Goal: Task Accomplishment & Management: Use online tool/utility

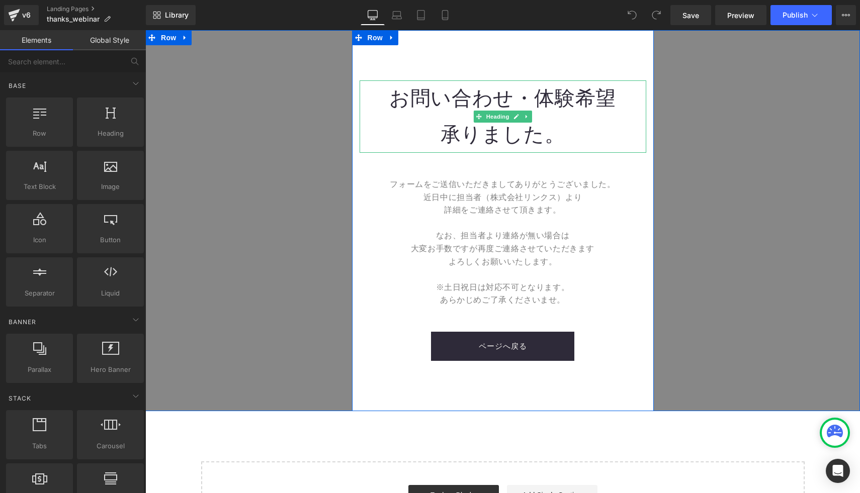
click at [518, 95] on font "お問い合わせ・体験希望" at bounding box center [502, 98] width 227 height 23
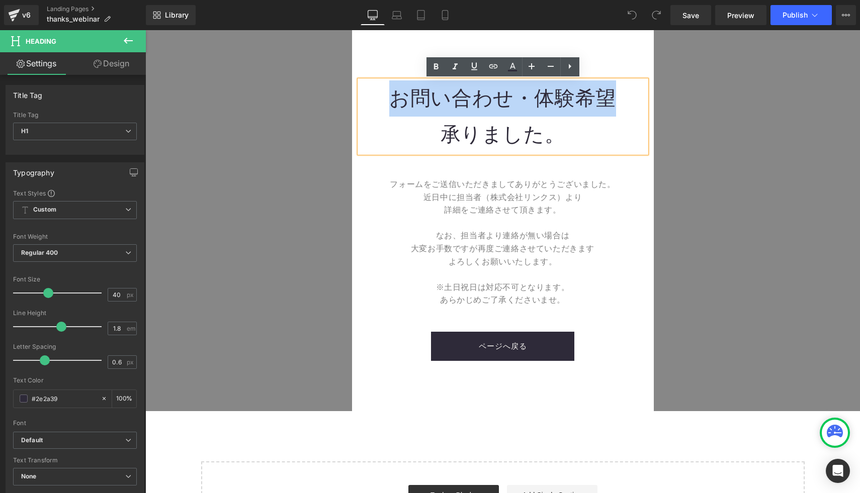
drag, startPoint x: 610, startPoint y: 96, endPoint x: 394, endPoint y: 89, distance: 215.9
click at [394, 89] on font "お問い合わせ・体験希望" at bounding box center [502, 98] width 227 height 23
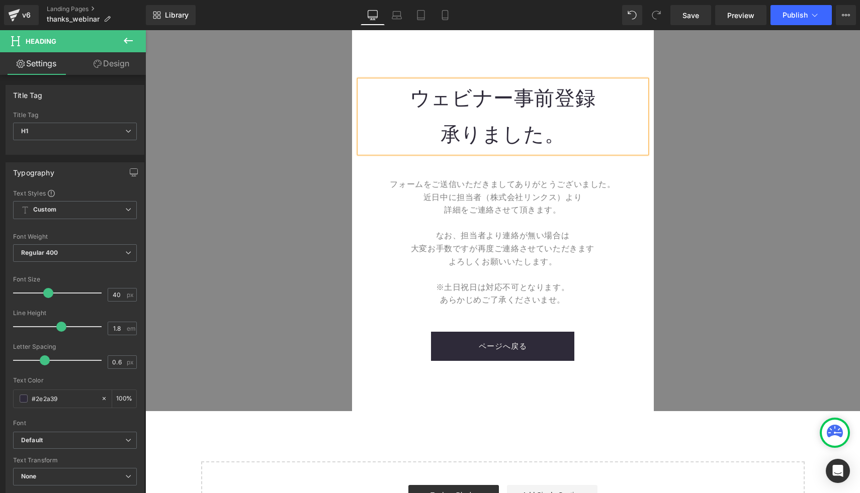
click at [402, 175] on div "ウェビナー事前登録 承りました。 Heading フォームをご送信いただきましてありがとうございました。 近日中に担当者（株式会社リンクス）より 詳細をご連絡…" at bounding box center [503, 220] width 302 height 281
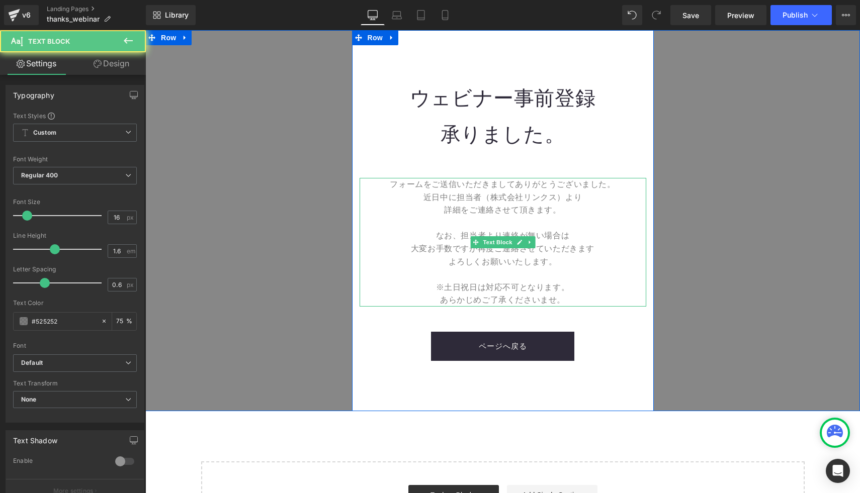
click at [412, 197] on p "近日中に担当者（株式会社リンクス）より" at bounding box center [503, 197] width 287 height 13
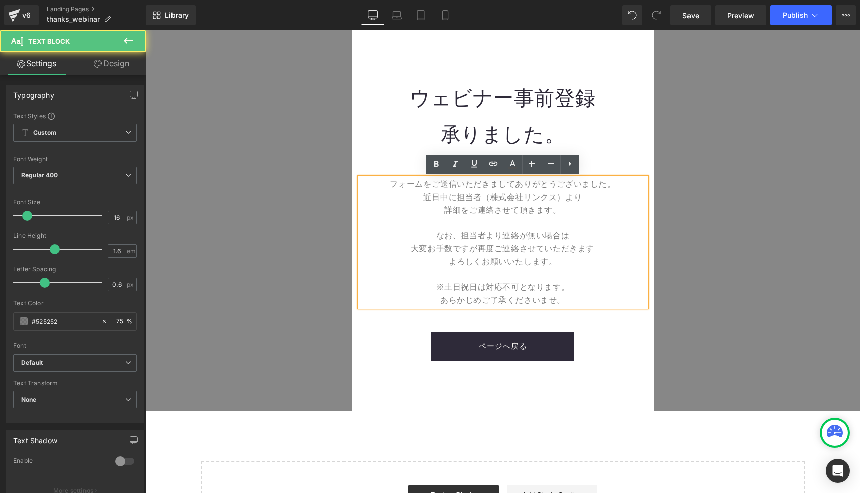
click at [437, 210] on p "詳細をご連絡させて頂きます。" at bounding box center [503, 210] width 287 height 13
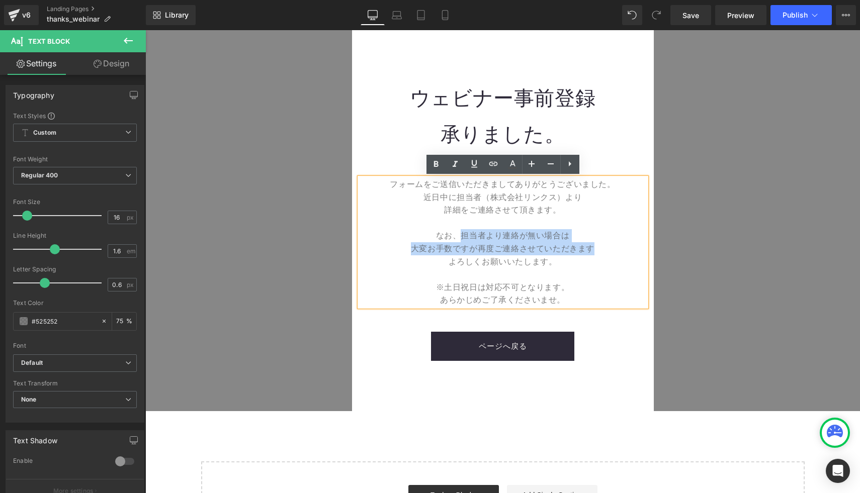
drag, startPoint x: 602, startPoint y: 247, endPoint x: 460, endPoint y: 235, distance: 142.8
click at [460, 235] on div "フォームをご送信いただきましてありがとうございました。 近日中に担当者（株式会社リンクス）より 詳細をご連絡させて頂きます。 なお、担当者より連絡が無い場合は…" at bounding box center [503, 242] width 287 height 129
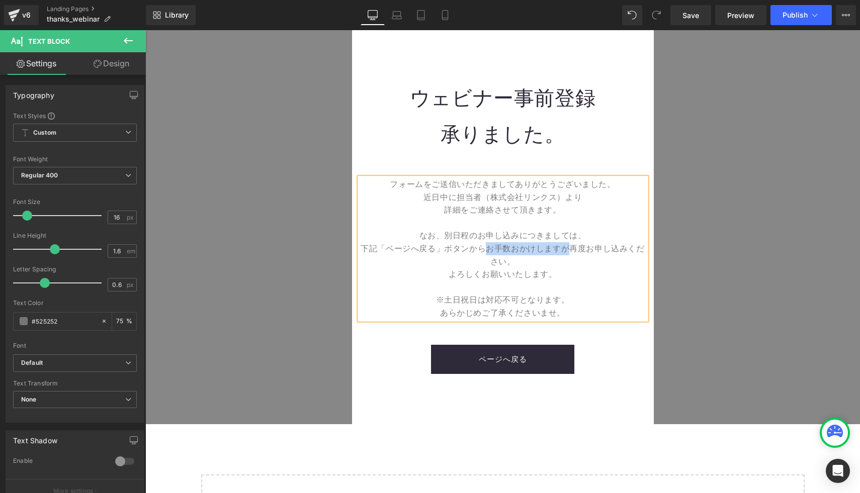
drag, startPoint x: 488, startPoint y: 246, endPoint x: 566, endPoint y: 250, distance: 77.5
click at [566, 250] on font "下記「ページへ戻る」ボタンからお手数おかけしますが再度お申し込みください。" at bounding box center [503, 255] width 284 height 22
copy font "お手数おかけしますが"
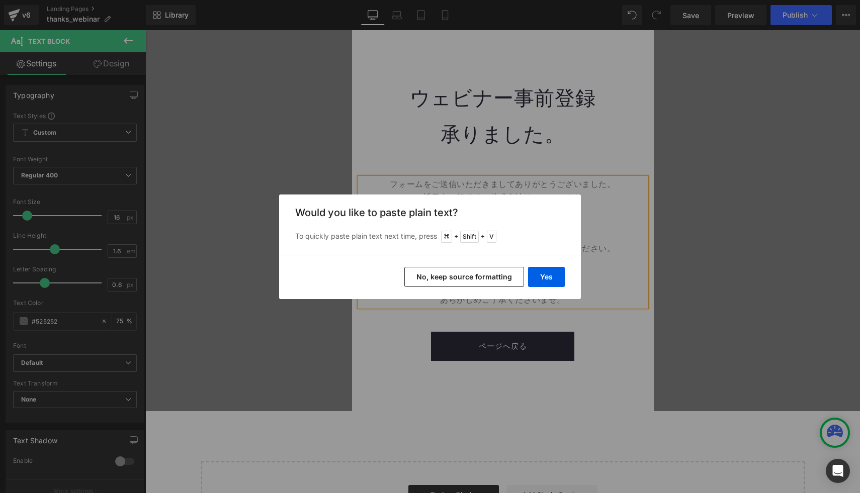
click at [517, 268] on button "No, keep source formatting" at bounding box center [464, 277] width 120 height 20
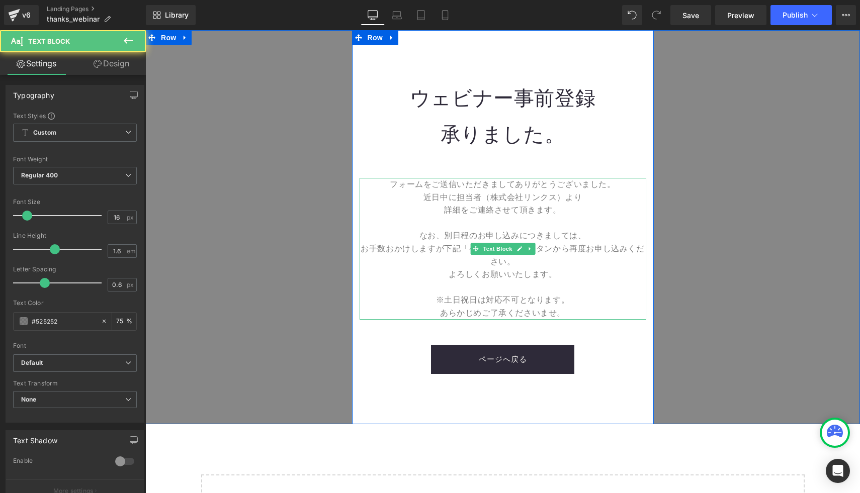
click at [440, 246] on span "お手数おかけしますが" at bounding box center [402, 248] width 83 height 9
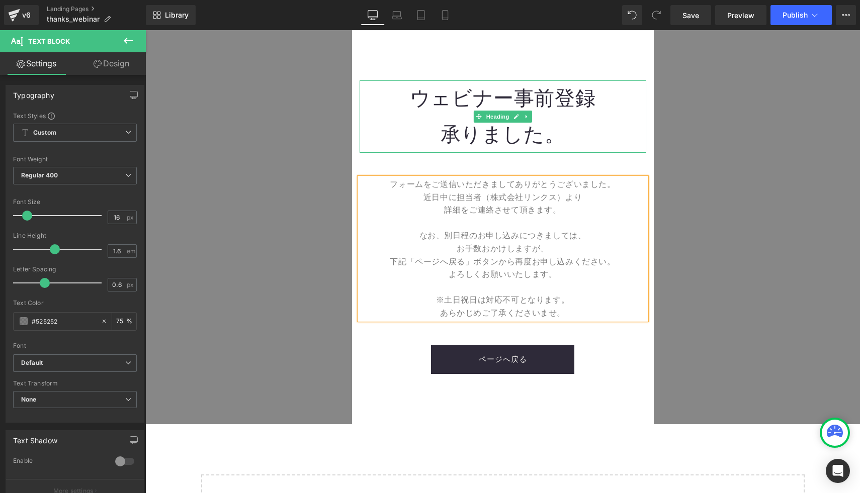
click at [413, 129] on h1 "承りました。" at bounding box center [503, 135] width 287 height 36
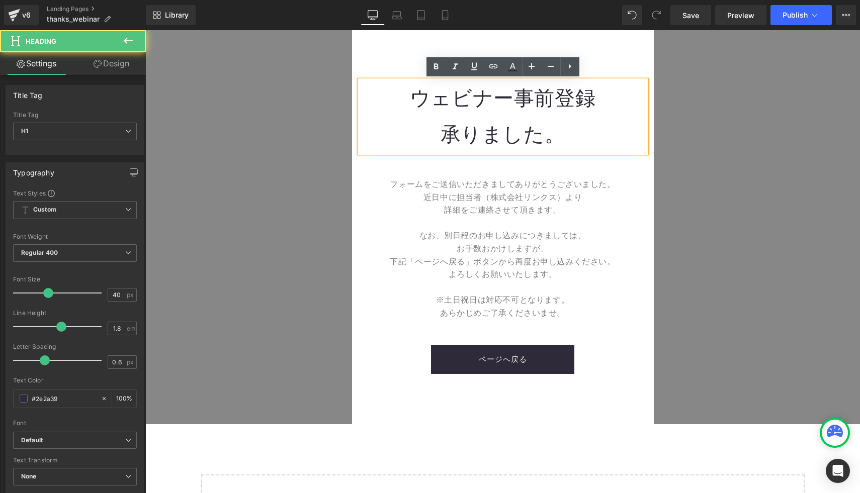
click at [293, 103] on div "ウェビナー事前登録 承りました。 Heading フォームをご送信いただきましてありがとうございました。 近日中に担当者（株式会社リンクス）より 詳細をご連絡…" at bounding box center [502, 227] width 715 height 394
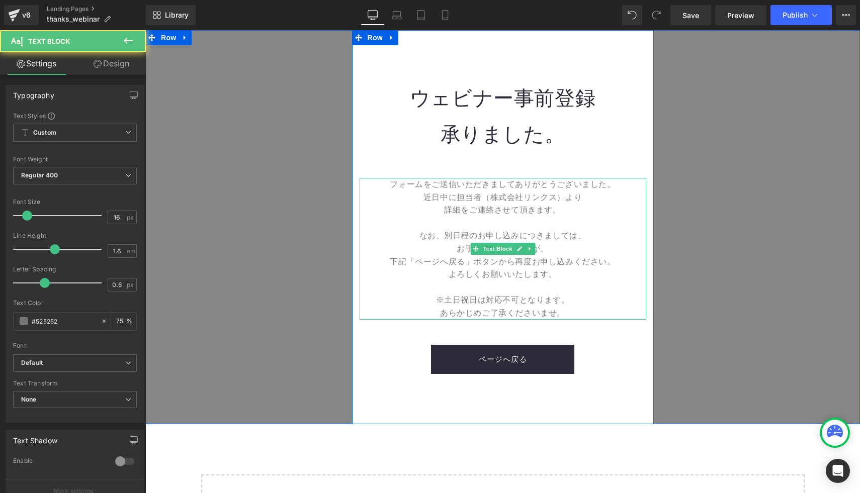
click at [530, 261] on font "下記「ページへ戻る」ボタンから再度お申し込みください。" at bounding box center [502, 262] width 225 height 9
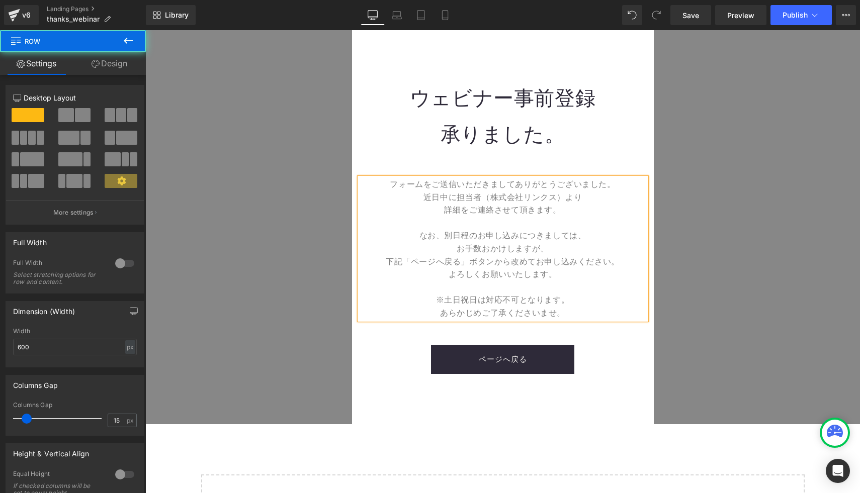
click at [415, 160] on div "ウェビナー事前登録 承りました。 Heading フォームをご送信いただきましてありがとうございました。 近日中に担当者（株式会社リンクス）より 詳細をご連絡…" at bounding box center [503, 227] width 302 height 294
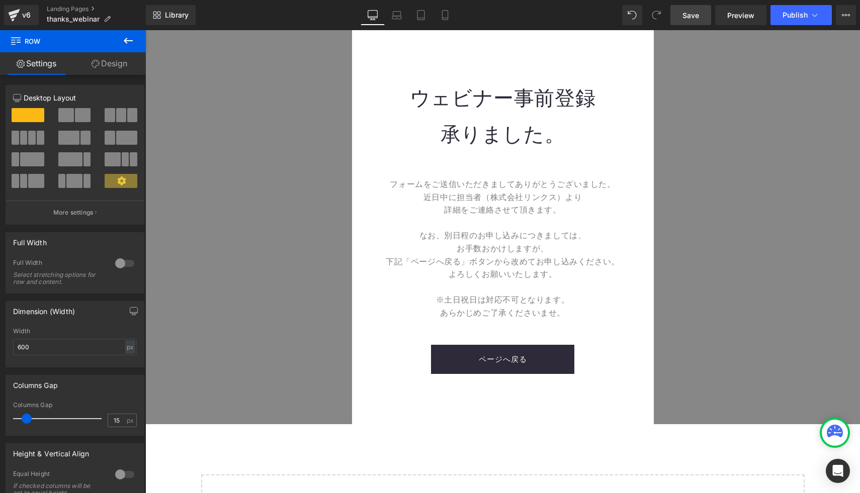
click at [687, 16] on span "Save" at bounding box center [690, 15] width 17 height 11
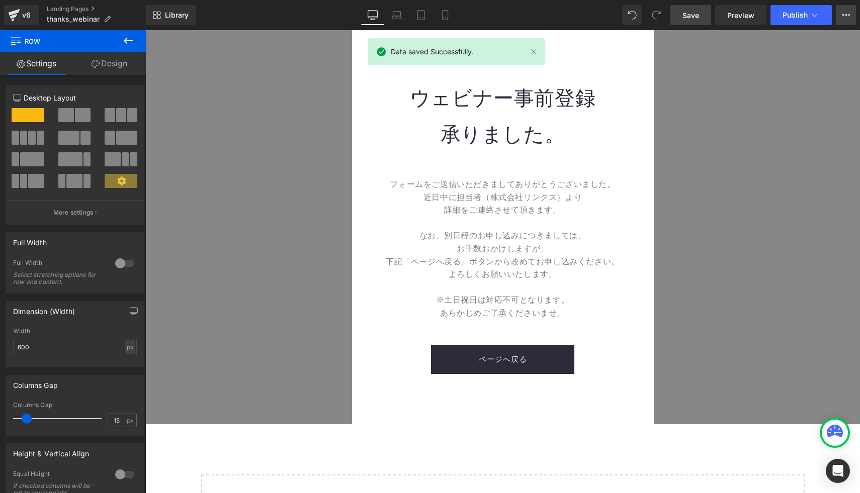
click at [849, 9] on button "View Live Page View with current Template Save Template to Library Schedule Pub…" at bounding box center [846, 15] width 20 height 20
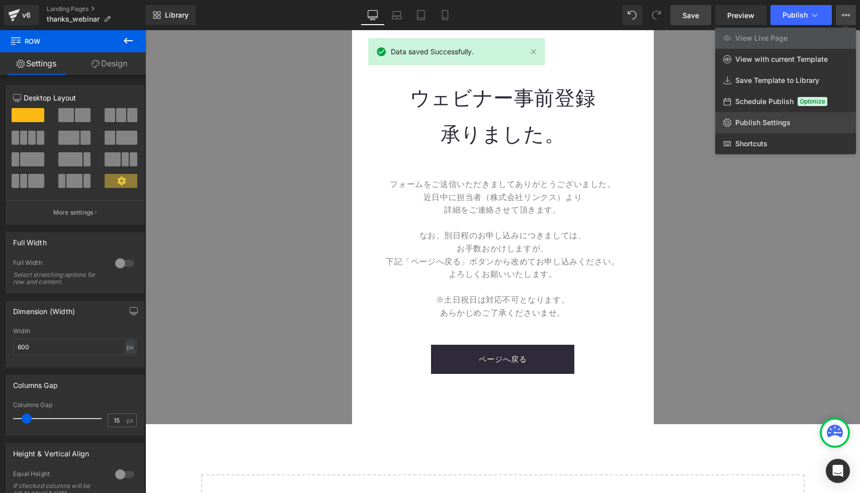
click at [771, 125] on span "Publish Settings" at bounding box center [762, 122] width 55 height 9
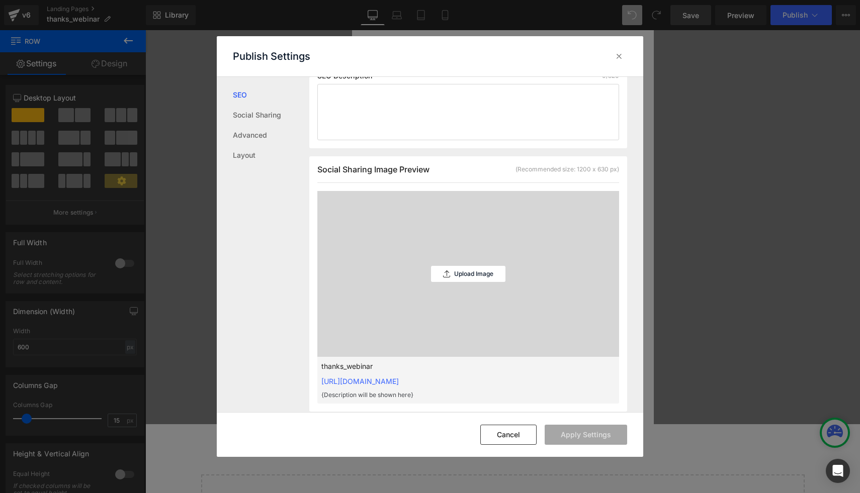
scroll to position [414, 0]
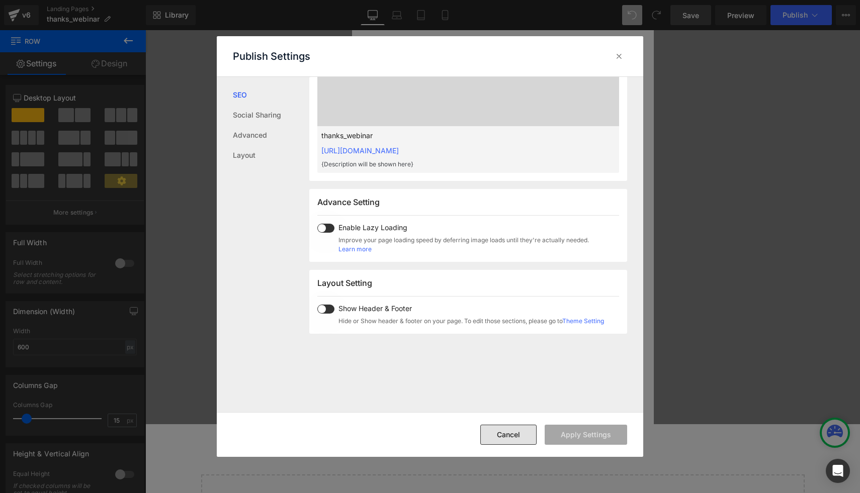
click at [517, 428] on button "Cancel" at bounding box center [508, 435] width 56 height 20
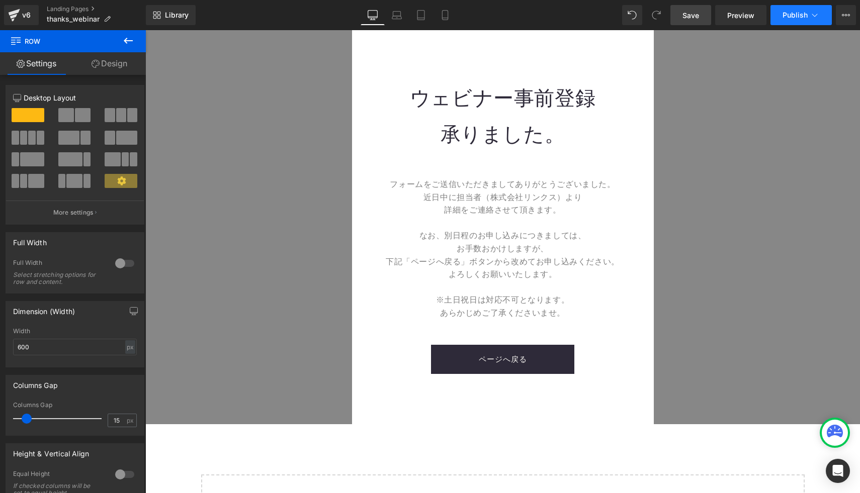
click at [792, 23] on button "Publish" at bounding box center [801, 15] width 61 height 20
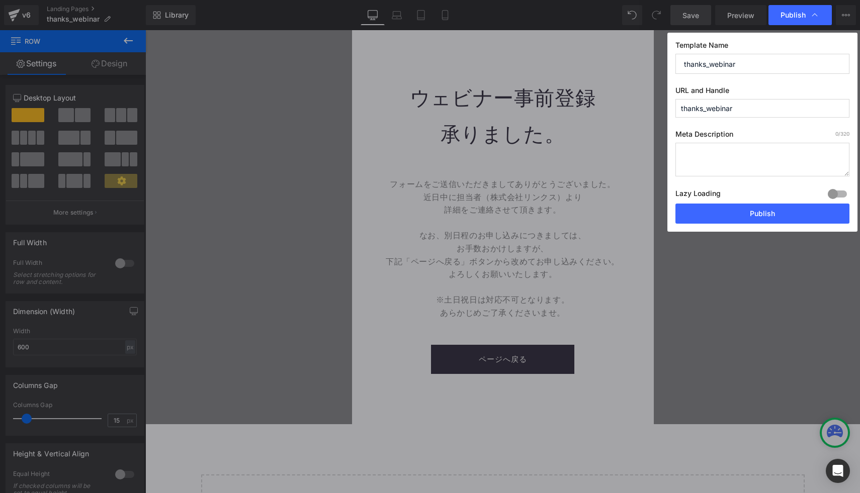
click at [712, 60] on input "thanks_webinar" at bounding box center [762, 64] width 174 height 20
click at [706, 215] on button "Publish" at bounding box center [762, 214] width 174 height 20
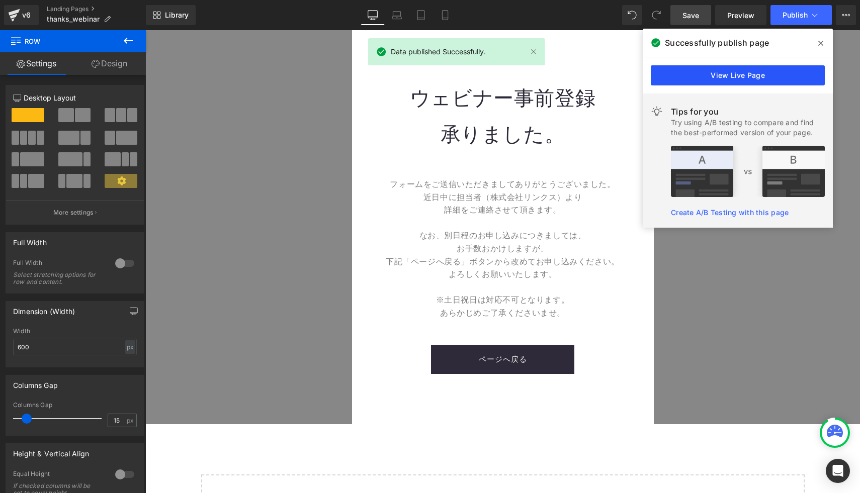
click at [758, 66] on link "View Live Page" at bounding box center [738, 75] width 174 height 20
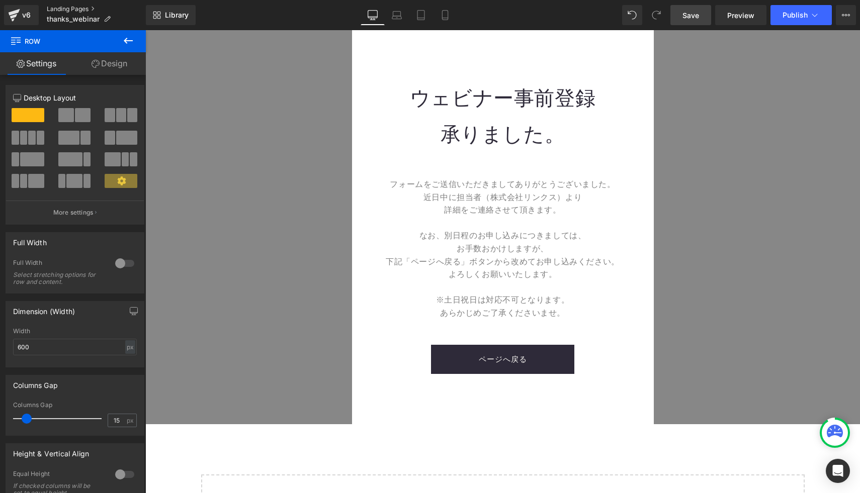
click at [60, 9] on link "Landing Pages" at bounding box center [96, 9] width 99 height 8
